Goal: Information Seeking & Learning: Learn about a topic

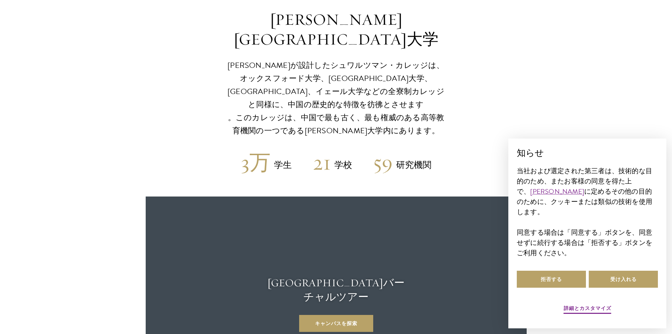
scroll to position [1717, 0]
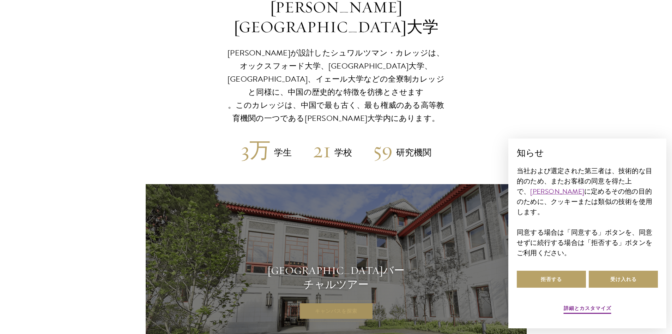
click at [326, 302] on link "キャンパスを探索" at bounding box center [336, 310] width 74 height 17
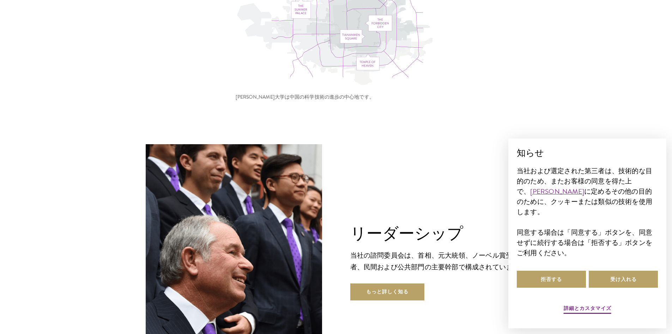
scroll to position [2422, 0]
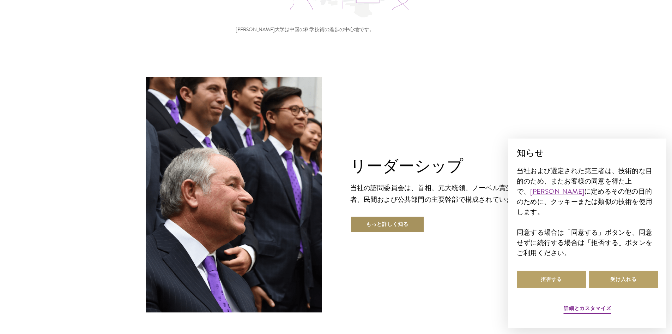
click at [383, 220] on font "もっと詳しく知る" at bounding box center [387, 223] width 42 height 7
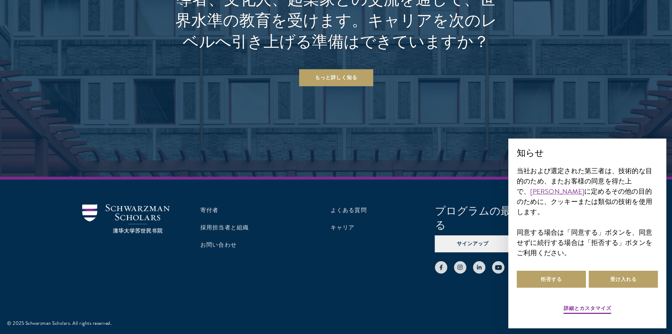
scroll to position [2470, 0]
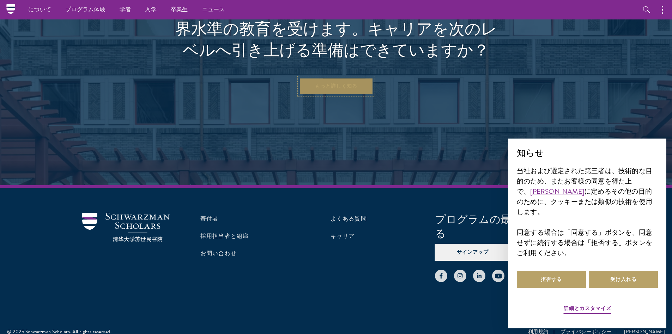
click at [341, 95] on link "もっと詳しく知る" at bounding box center [336, 86] width 74 height 17
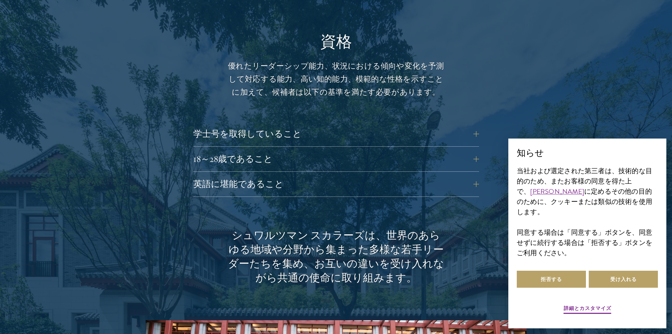
scroll to position [918, 0]
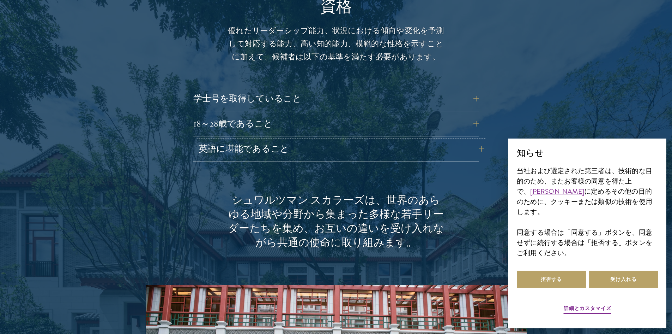
click at [473, 149] on button "英語に堪能であること" at bounding box center [342, 148] width 286 height 17
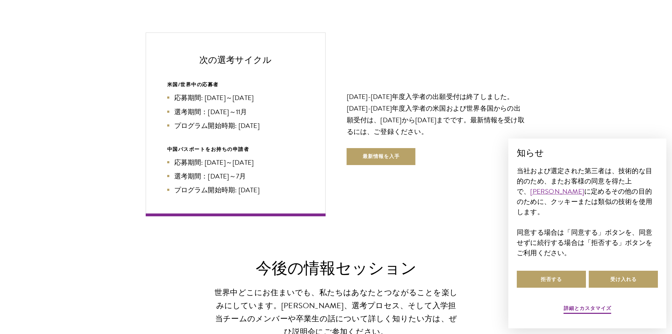
scroll to position [1659, 0]
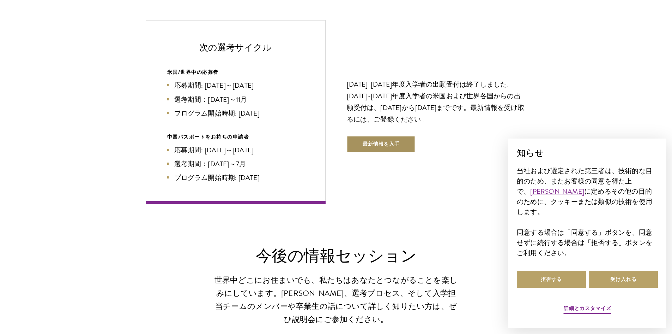
click at [398, 143] on font "最新情報を入手" at bounding box center [381, 143] width 37 height 7
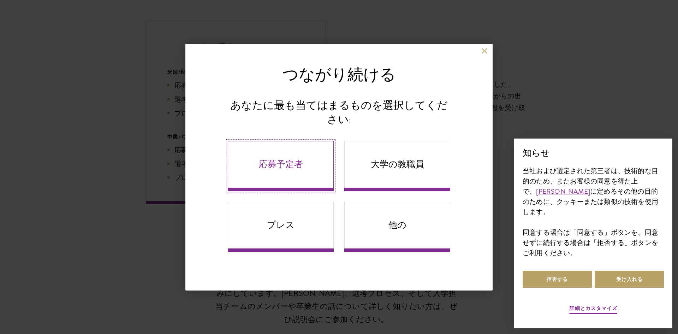
click at [309, 167] on link "応募予定者" at bounding box center [281, 166] width 106 height 50
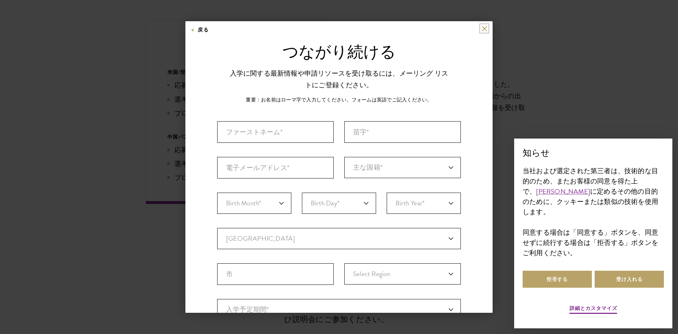
click at [481, 29] on button at bounding box center [484, 28] width 6 height 6
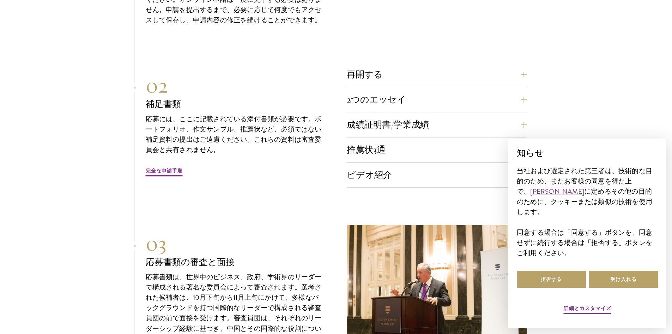
scroll to position [2365, 0]
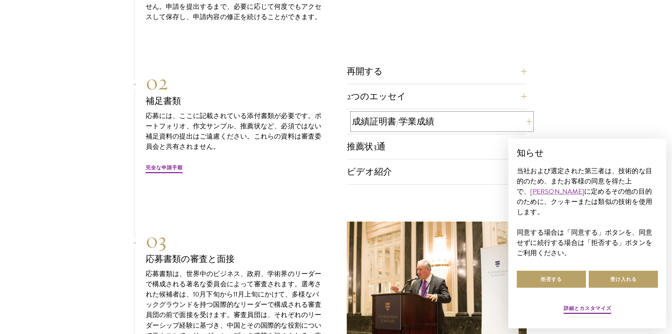
click at [501, 113] on button "成績証明書/学業成績" at bounding box center [442, 121] width 180 height 17
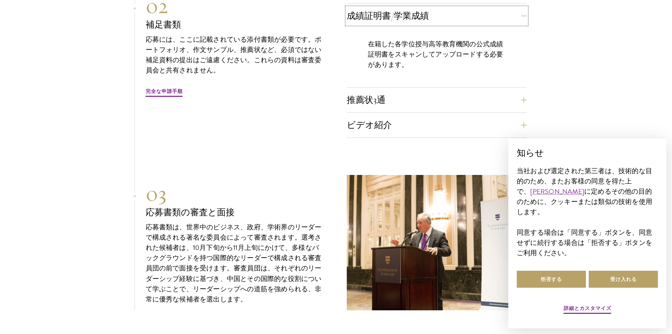
scroll to position [2282, 0]
click at [503, 116] on button "ビデオ紹介" at bounding box center [442, 124] width 180 height 17
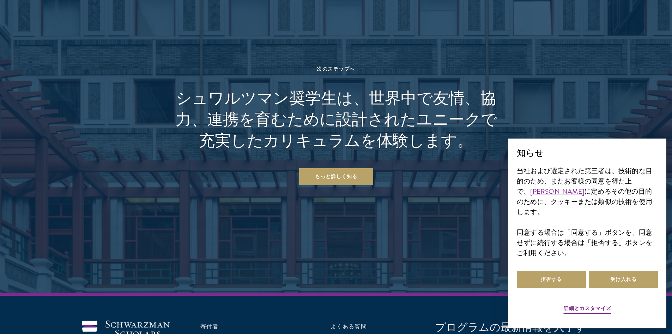
scroll to position [3482, 0]
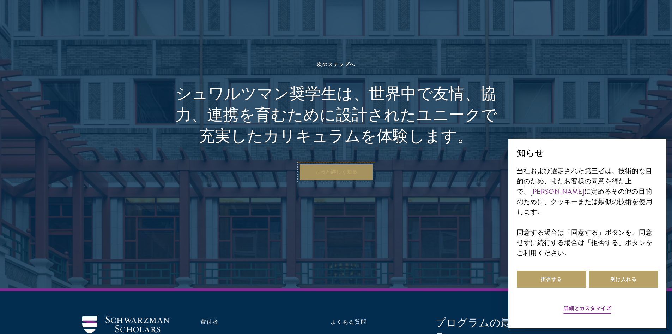
click at [349, 168] on font "もっと詳しく知る" at bounding box center [336, 171] width 42 height 7
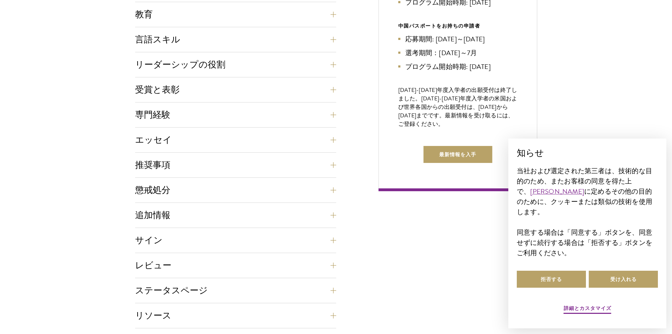
scroll to position [388, 0]
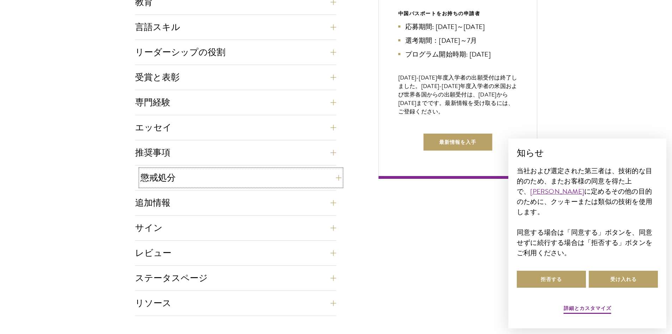
click at [324, 177] on button "懲戒処分" at bounding box center [240, 177] width 201 height 17
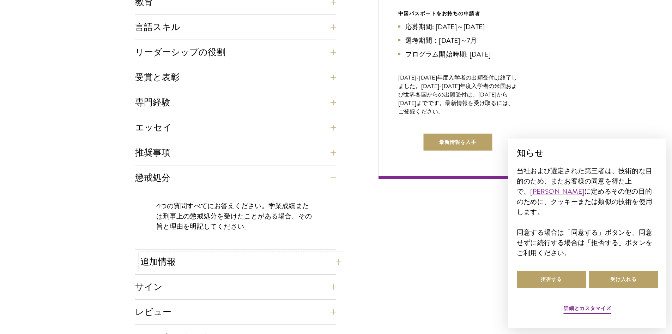
click at [329, 263] on button "追加情報" at bounding box center [240, 261] width 201 height 17
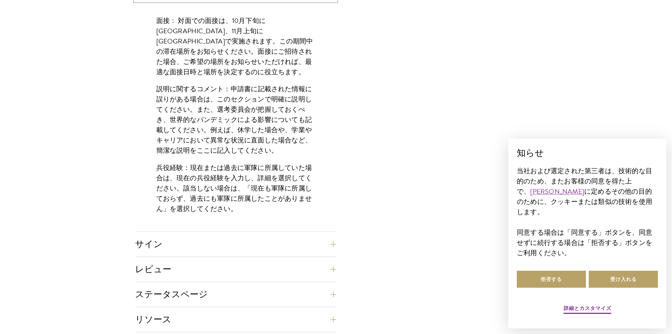
scroll to position [600, 0]
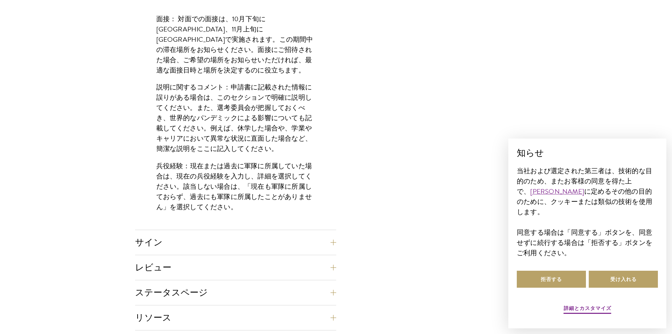
click at [337, 260] on div "アプリケーションホームページ オンライン申請フォームは英語でご記入ください。すべての必要事項は電子的に提出してください。Eメールまたは郵送での提出は受け付けて…" at bounding box center [336, 8] width 402 height 644
click at [337, 265] on div "アプリケーションホームページ オンライン申請フォームは英語でご記入ください。すべての必要事項は電子的に提出してください。Eメールまたは郵送での提出は受け付けて…" at bounding box center [336, 8] width 402 height 644
click at [335, 266] on button "レビュー" at bounding box center [240, 267] width 201 height 17
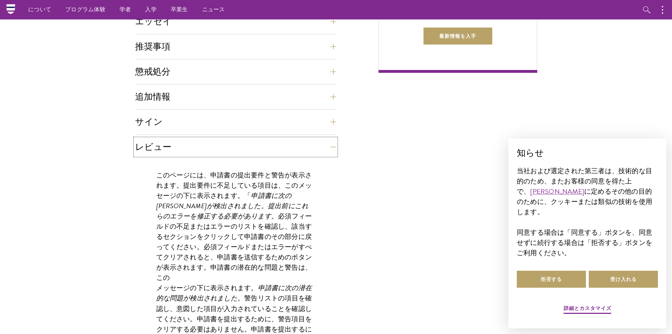
scroll to position [388, 0]
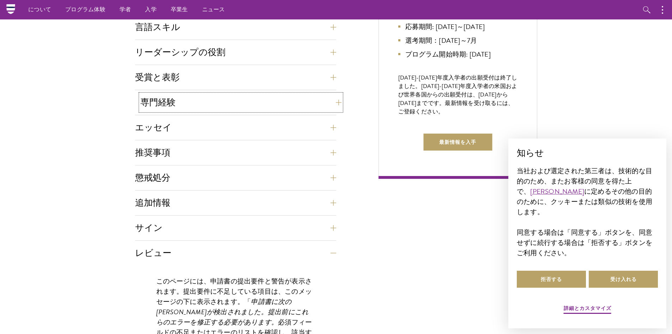
click at [334, 107] on button "専門経験" at bounding box center [240, 102] width 201 height 17
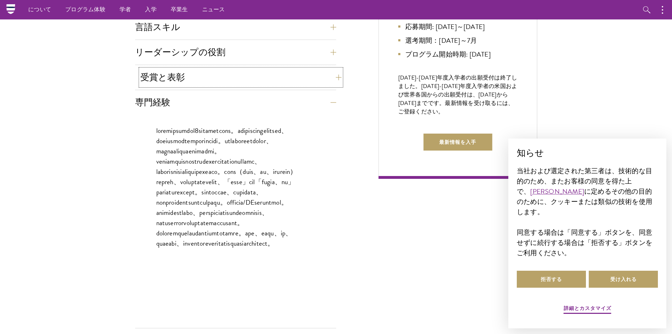
click at [334, 77] on button "受賞と表彰" at bounding box center [240, 77] width 201 height 17
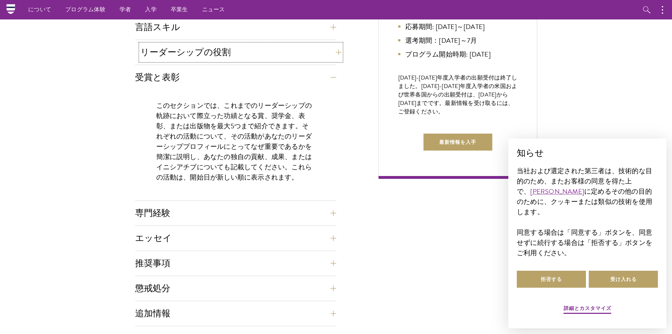
click at [335, 59] on button "リーダーシップの役割" at bounding box center [240, 52] width 201 height 17
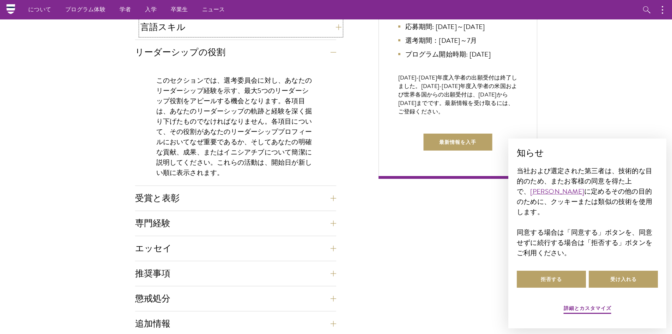
click at [330, 29] on button "言語スキル" at bounding box center [240, 27] width 201 height 17
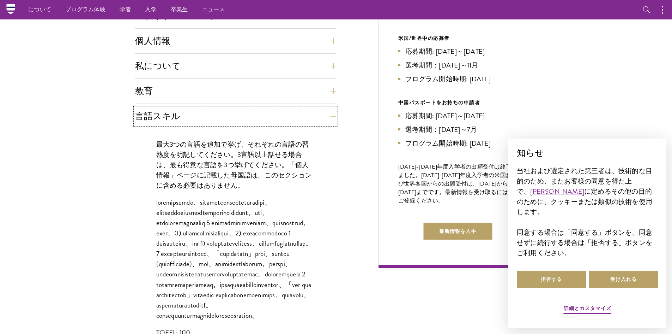
scroll to position [282, 0]
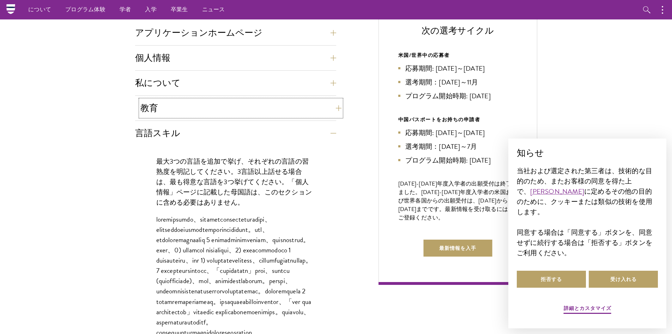
click at [329, 107] on button "教育" at bounding box center [240, 108] width 201 height 17
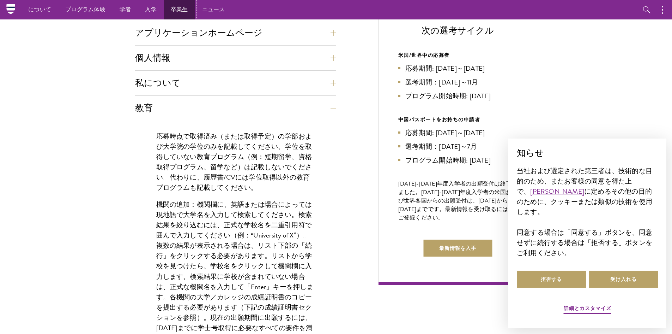
click at [179, 11] on font "卒業生" at bounding box center [179, 9] width 17 height 8
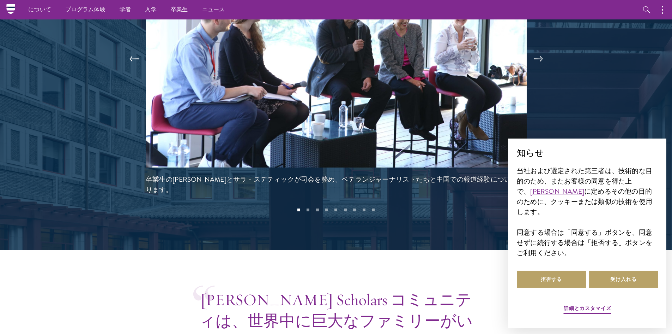
scroll to position [1623, 0]
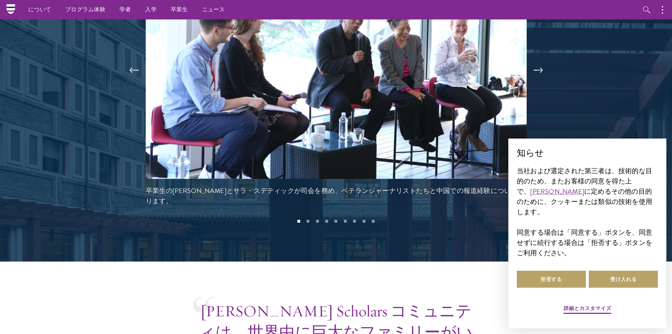
drag, startPoint x: 362, startPoint y: 110, endPoint x: 349, endPoint y: 121, distance: 16.8
click at [338, 121] on img at bounding box center [336, 71] width 381 height 215
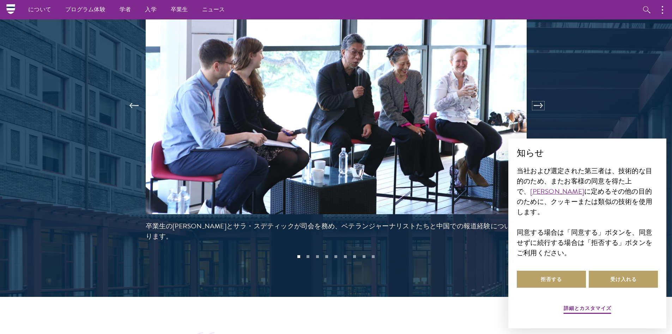
click at [535, 96] on button at bounding box center [538, 106] width 23 height 20
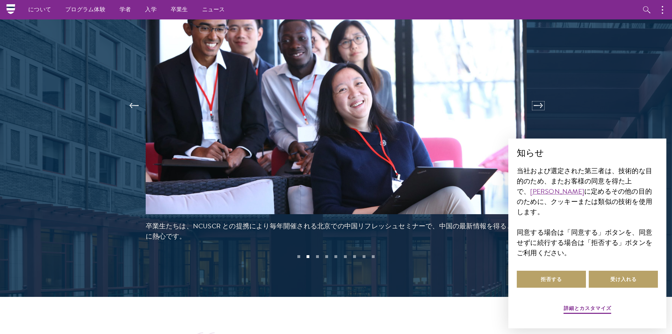
click at [535, 96] on button at bounding box center [538, 106] width 23 height 20
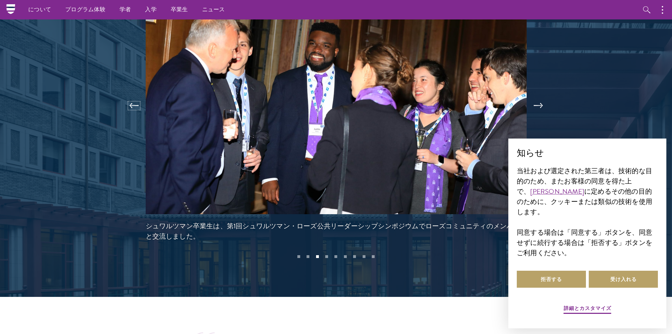
click at [134, 96] on button at bounding box center [133, 106] width 23 height 20
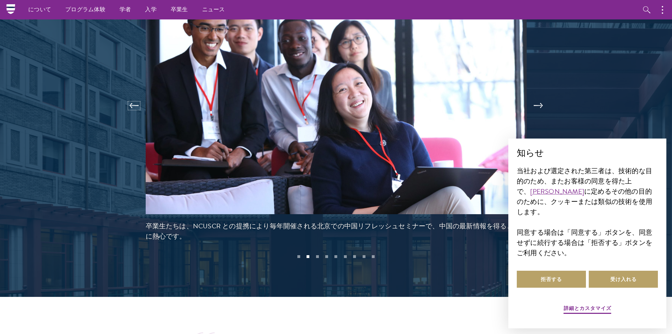
scroll to position [1518, 0]
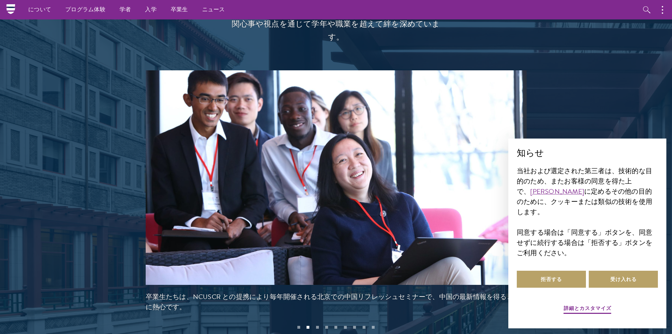
click at [533, 134] on div "× 知らせ 当社および選定された第三者は、技術的な目的のため、またお客様の同意を得た上で、 クッキーポリシー に定めるその他の目的のために、クッキーまたは類似…" at bounding box center [587, 233] width 169 height 201
drag, startPoint x: 532, startPoint y: 130, endPoint x: 532, endPoint y: 123, distance: 6.7
click at [532, 123] on section "パートナーとプログラム 同窓生コミュニティの規模と参加範囲が拡大するにつれ、シュワルツマン・スカラーズは知的、文化的、そして社会的なプログラムを企画し続けてい…" at bounding box center [336, 104] width 672 height 526
drag, startPoint x: 534, startPoint y: 121, endPoint x: 531, endPoint y: 95, distance: 26.0
click at [531, 95] on div at bounding box center [336, 104] width 672 height 526
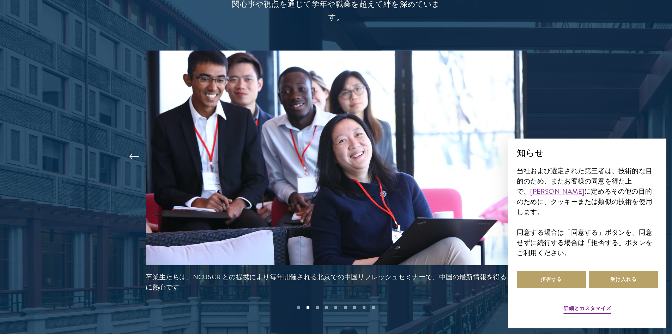
scroll to position [1553, 0]
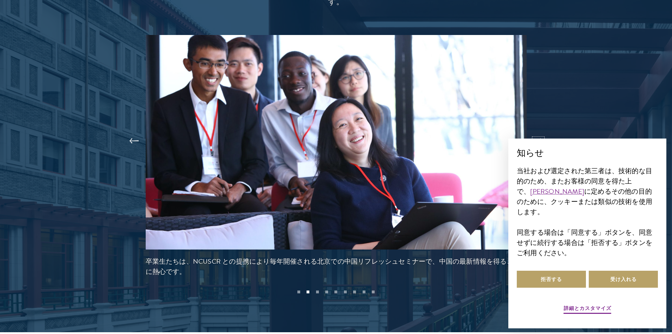
click at [539, 131] on button at bounding box center [538, 141] width 23 height 20
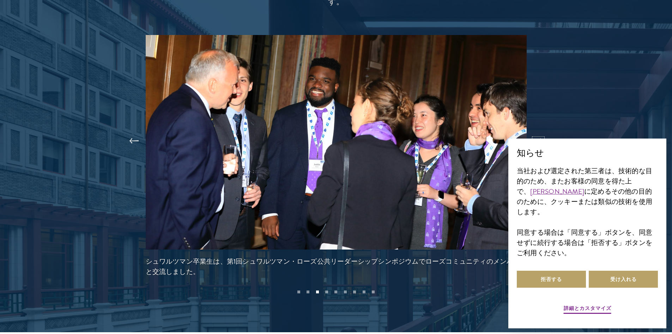
click at [539, 131] on button at bounding box center [538, 141] width 23 height 20
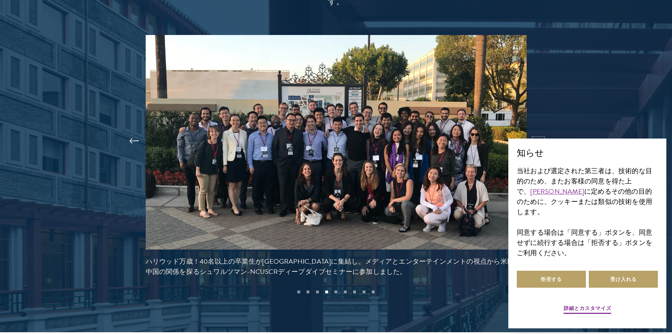
click at [539, 131] on button at bounding box center [538, 141] width 23 height 20
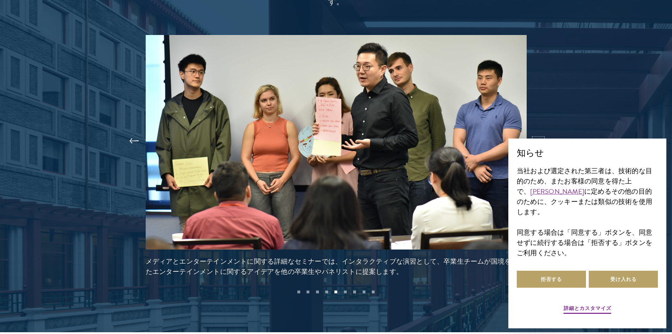
click at [539, 131] on button at bounding box center [538, 141] width 23 height 20
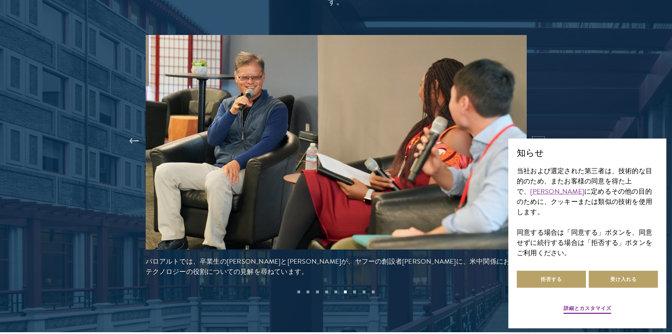
click at [539, 131] on button at bounding box center [538, 141] width 23 height 20
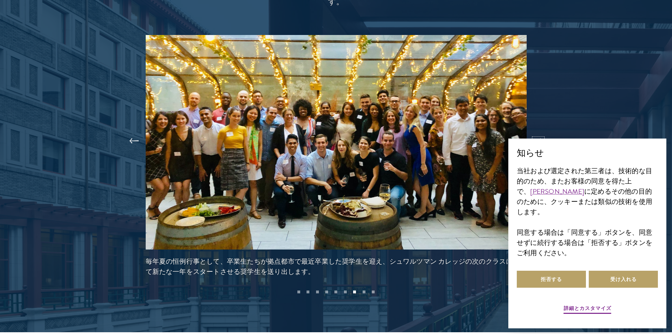
click at [539, 131] on button at bounding box center [538, 141] width 23 height 20
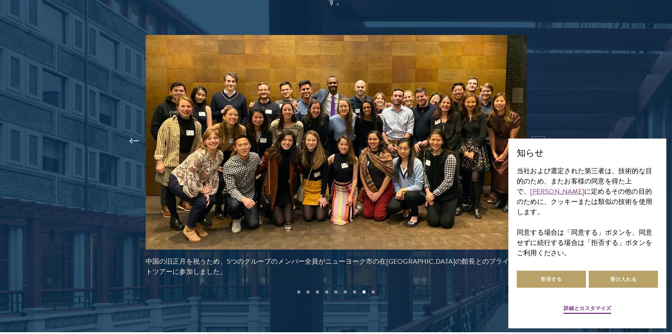
click at [539, 131] on button at bounding box center [538, 141] width 23 height 20
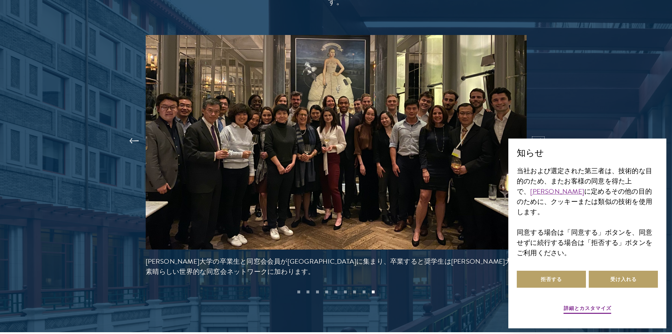
click at [539, 131] on button at bounding box center [538, 141] width 23 height 20
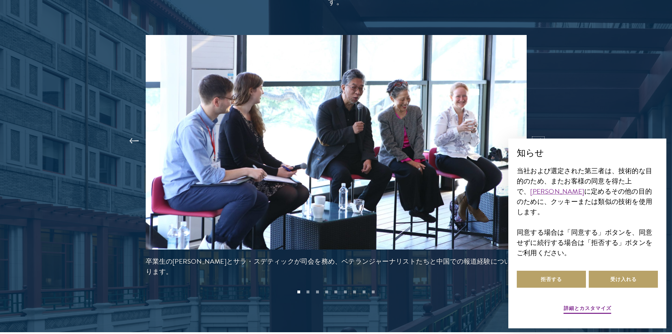
click at [539, 131] on button at bounding box center [538, 141] width 23 height 20
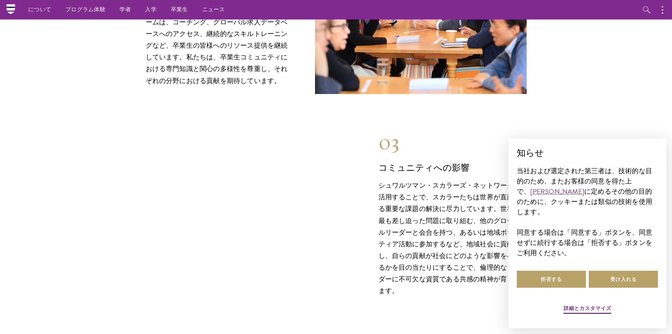
scroll to position [953, 0]
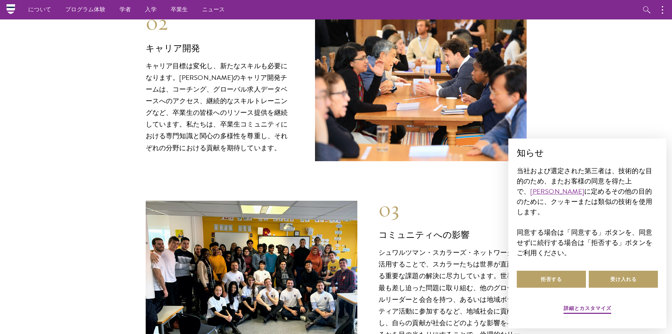
drag, startPoint x: 668, startPoint y: 69, endPoint x: 669, endPoint y: 64, distance: 5.1
click at [669, 64] on section "卒業生限定の特別機会 01 知的関与 シュワルツマン・スカラーズの卒業生たちは、世界の最も差し迫った問題に取り組み続けています。リアルタイムの洞察と分析を提供…" at bounding box center [336, 60] width 672 height 606
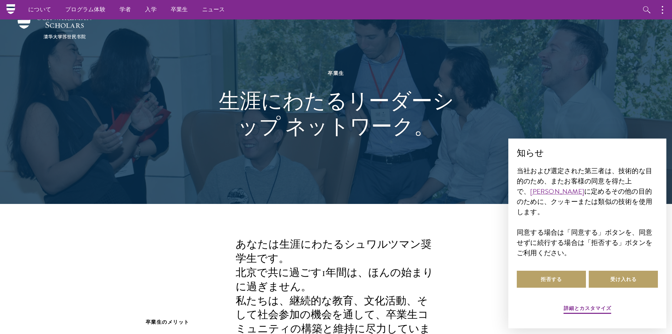
scroll to position [0, 0]
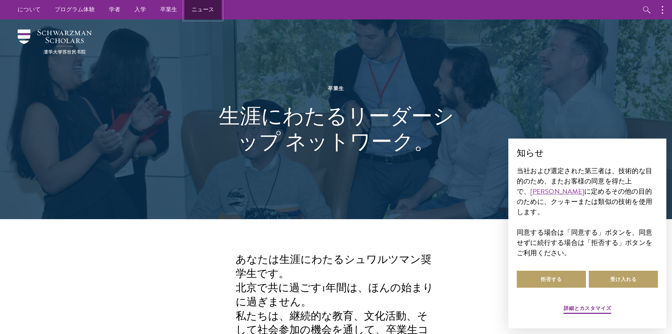
click at [199, 11] on font "ニュース" at bounding box center [203, 9] width 23 height 8
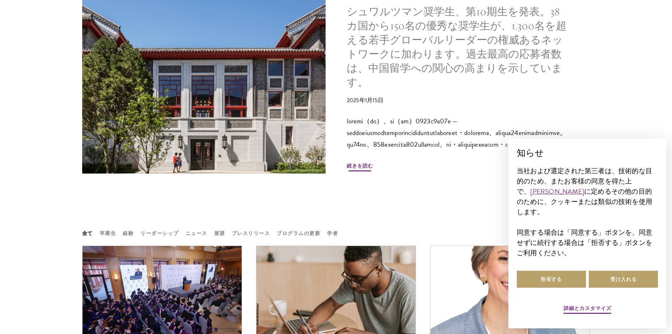
scroll to position [424, 0]
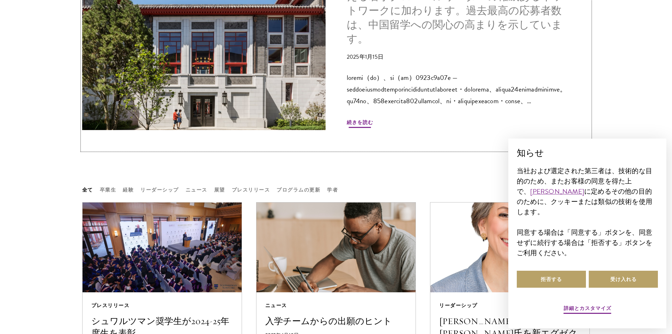
click at [362, 119] on font "続きを読む" at bounding box center [360, 122] width 26 height 7
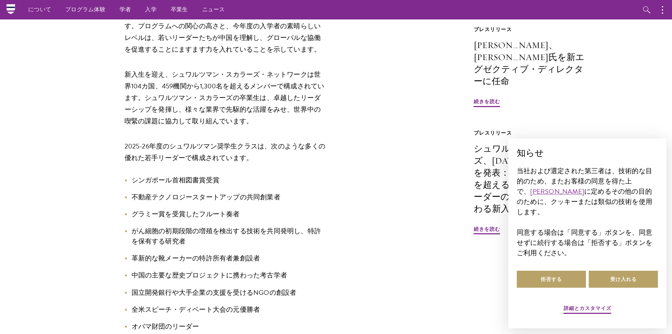
scroll to position [529, 0]
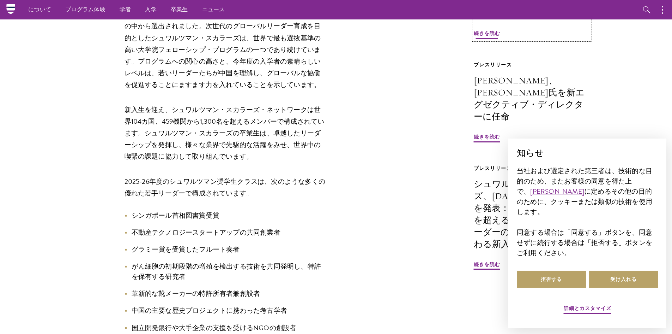
click at [491, 37] on font "続きを読む" at bounding box center [487, 33] width 26 height 7
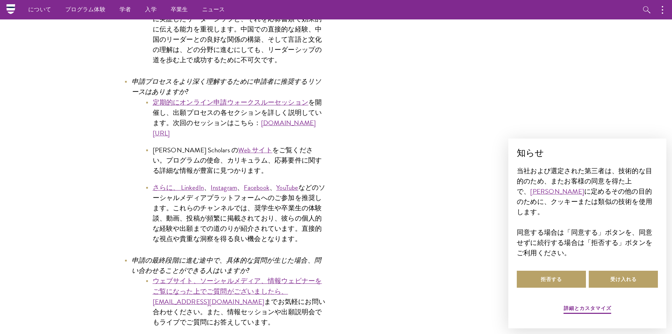
scroll to position [3706, 0]
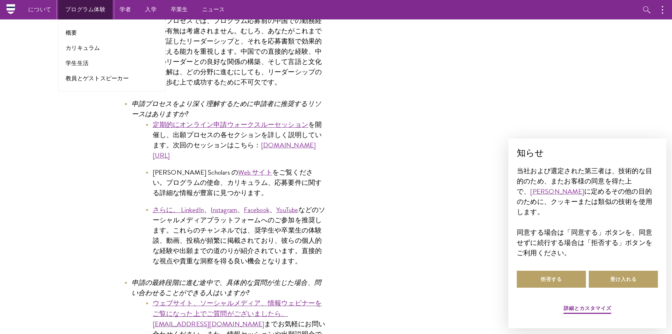
click at [95, 9] on font "プログラム体験" at bounding box center [85, 9] width 40 height 8
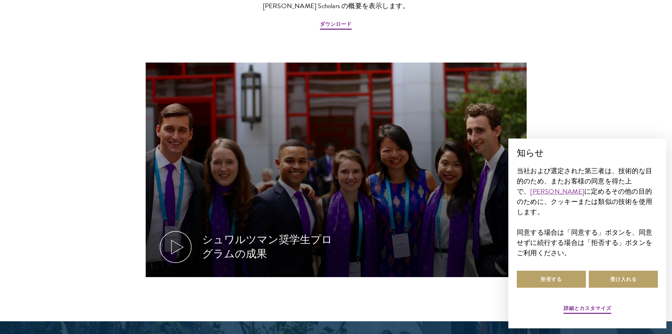
scroll to position [812, 0]
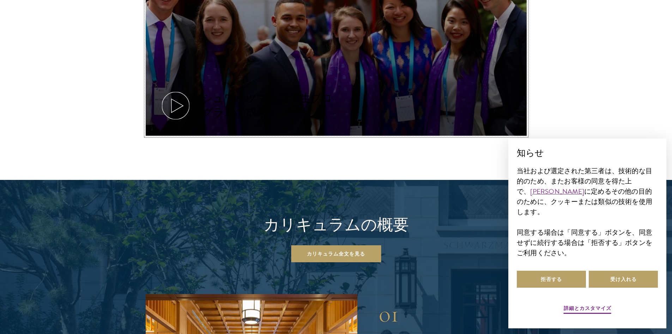
click at [298, 98] on div "シュワルツマン奨学生プログラムの成果" at bounding box center [267, 105] width 131 height 28
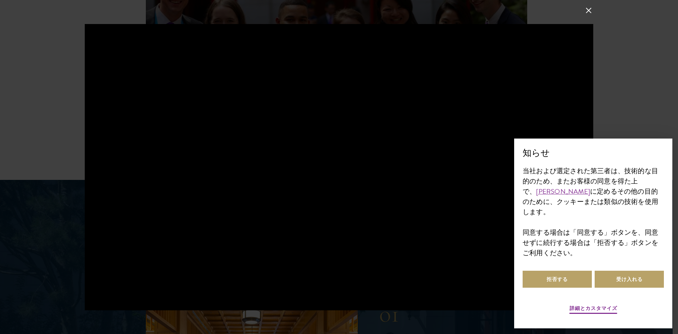
click at [582, 13] on div at bounding box center [339, 167] width 678 height 334
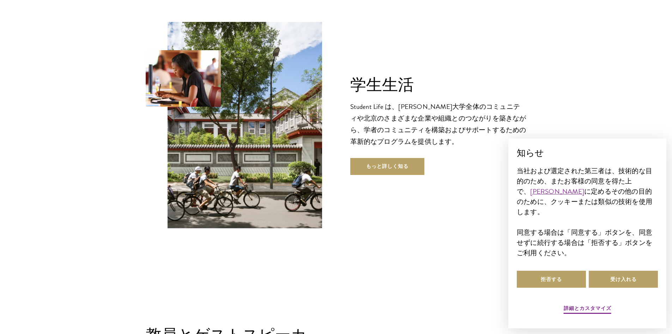
scroll to position [2365, 0]
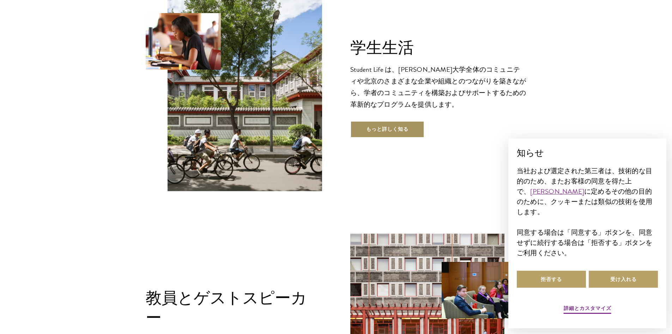
click at [409, 121] on link "もっと詳しく知る" at bounding box center [387, 129] width 74 height 17
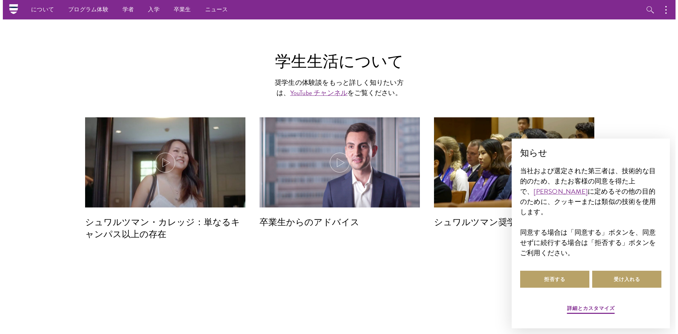
scroll to position [2012, 0]
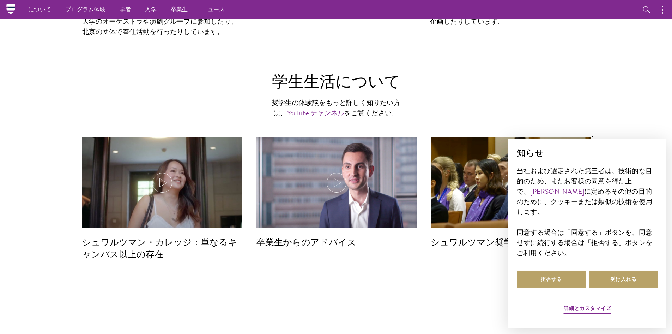
click at [508, 173] on icon at bounding box center [511, 183] width 20 height 20
